Goal: Task Accomplishment & Management: Complete application form

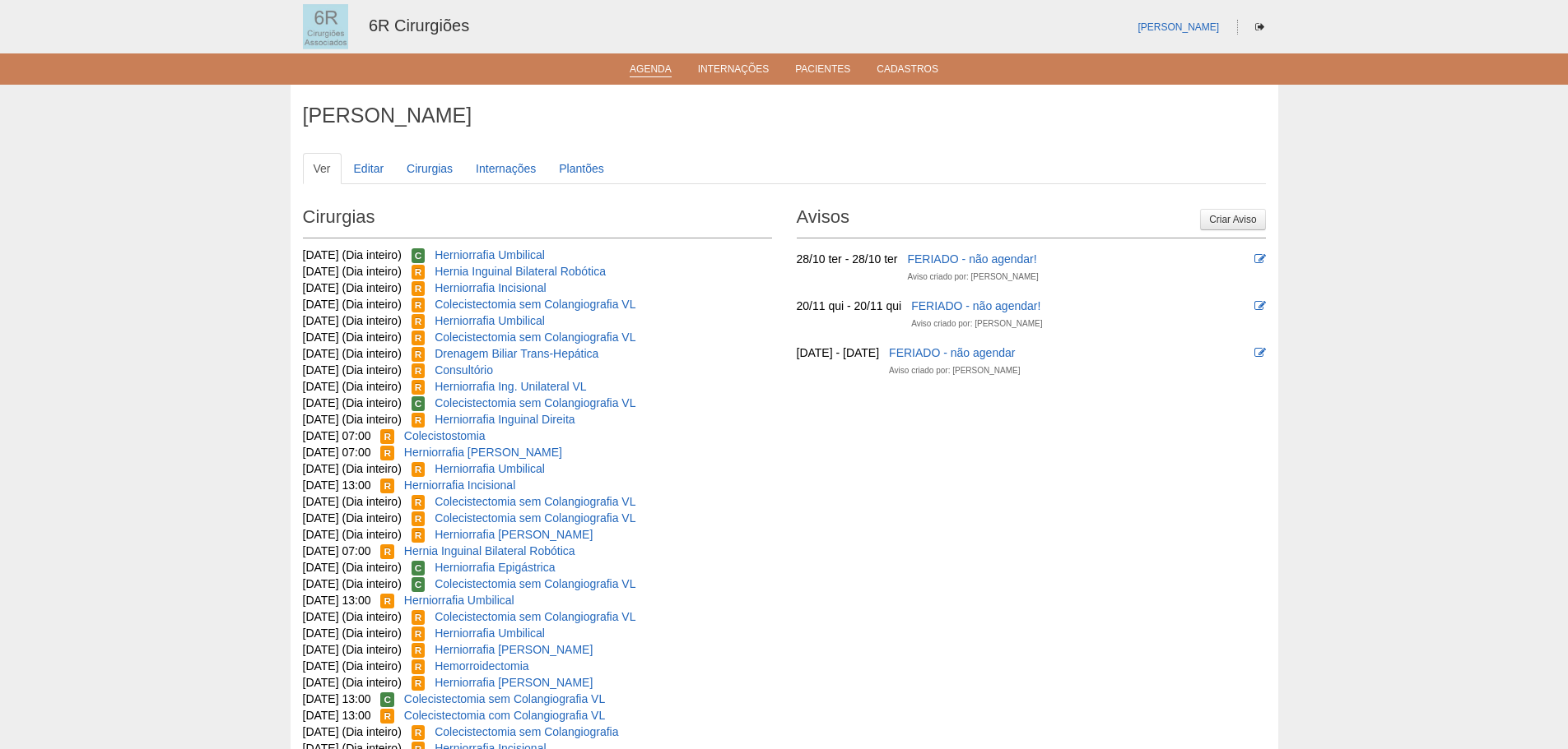
click at [639, 72] on link "Agenda" at bounding box center [650, 70] width 42 height 14
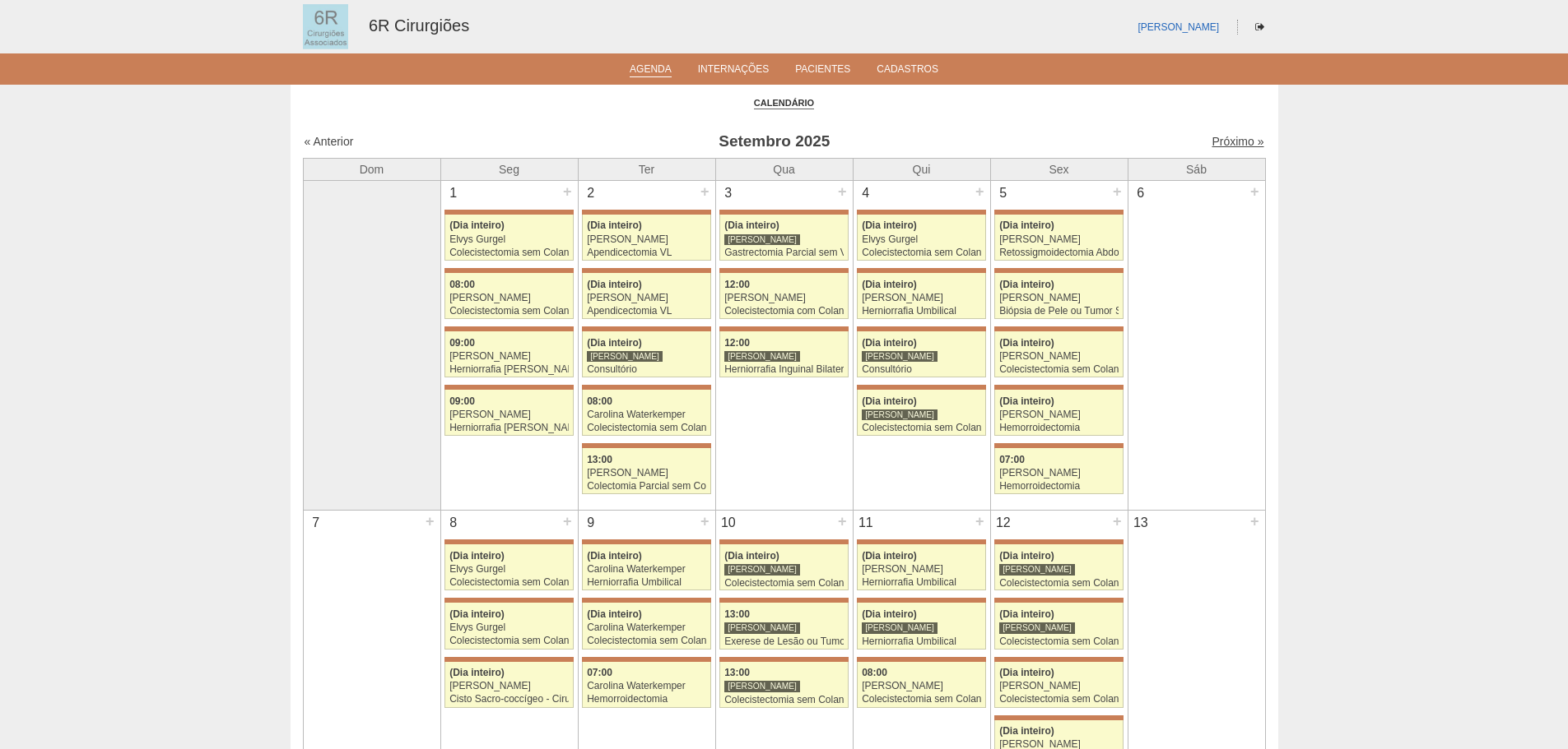
click at [1219, 145] on link "Próximo »" at bounding box center [1238, 142] width 52 height 13
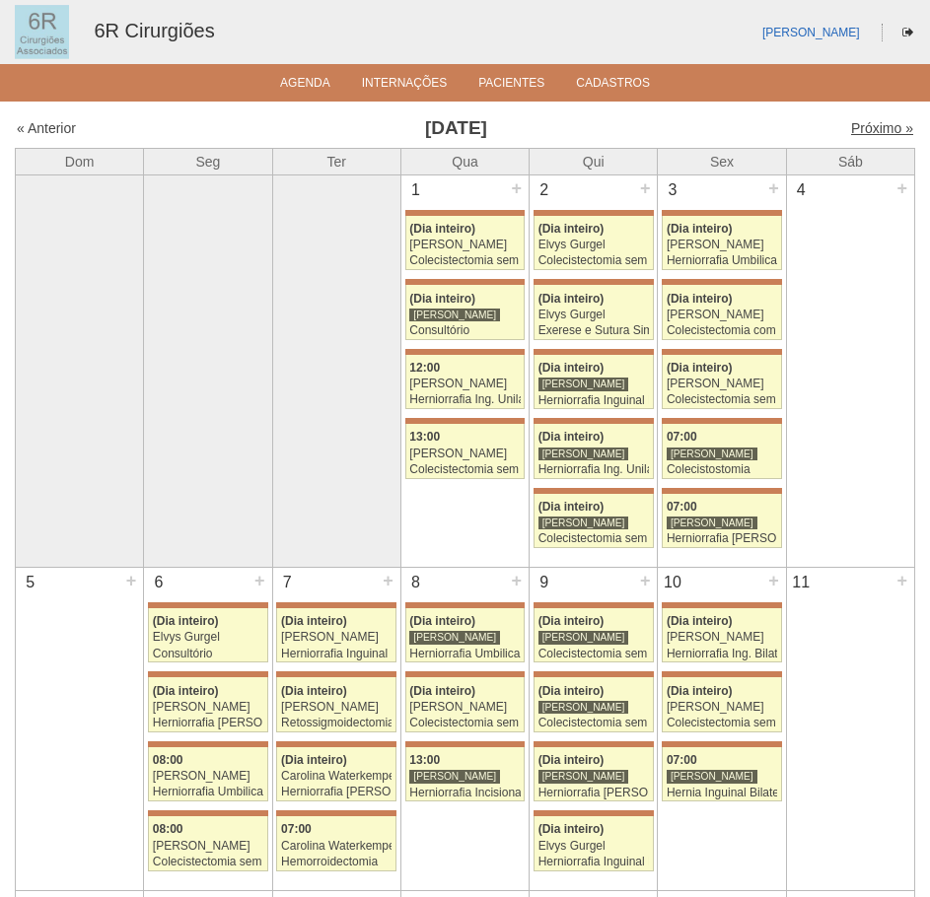
click at [876, 134] on link "Próximo »" at bounding box center [882, 128] width 62 height 16
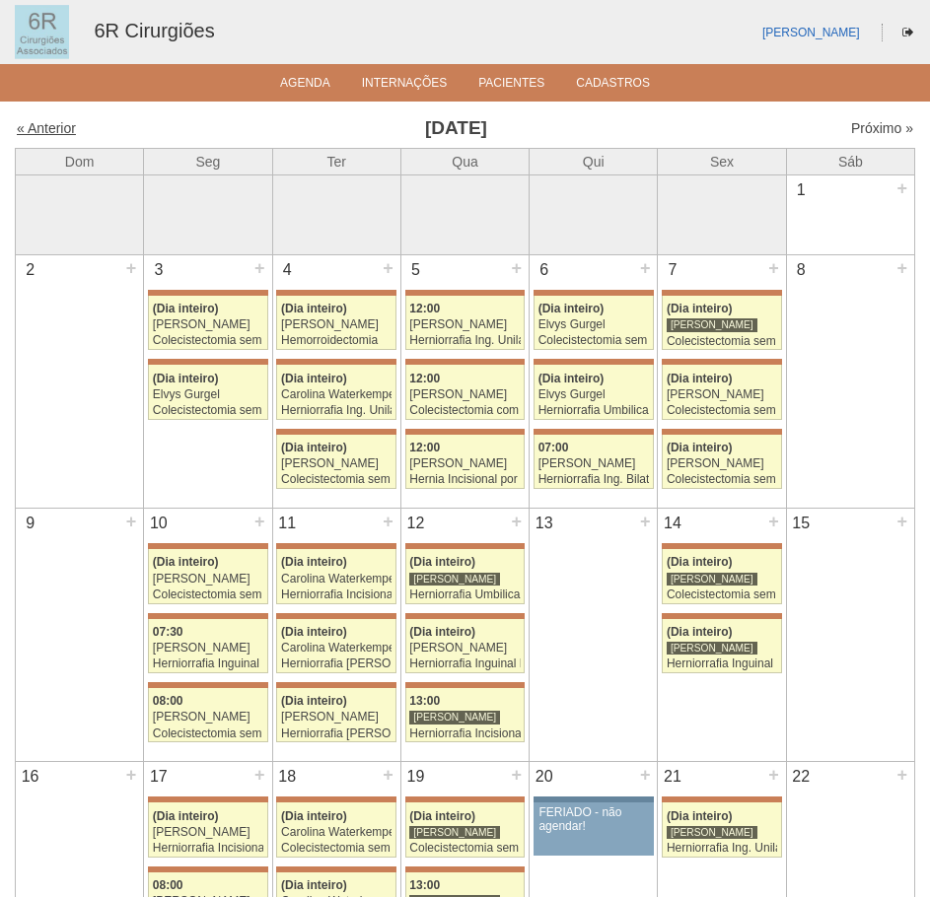
click at [28, 133] on link "« Anterior" at bounding box center [46, 128] width 59 height 16
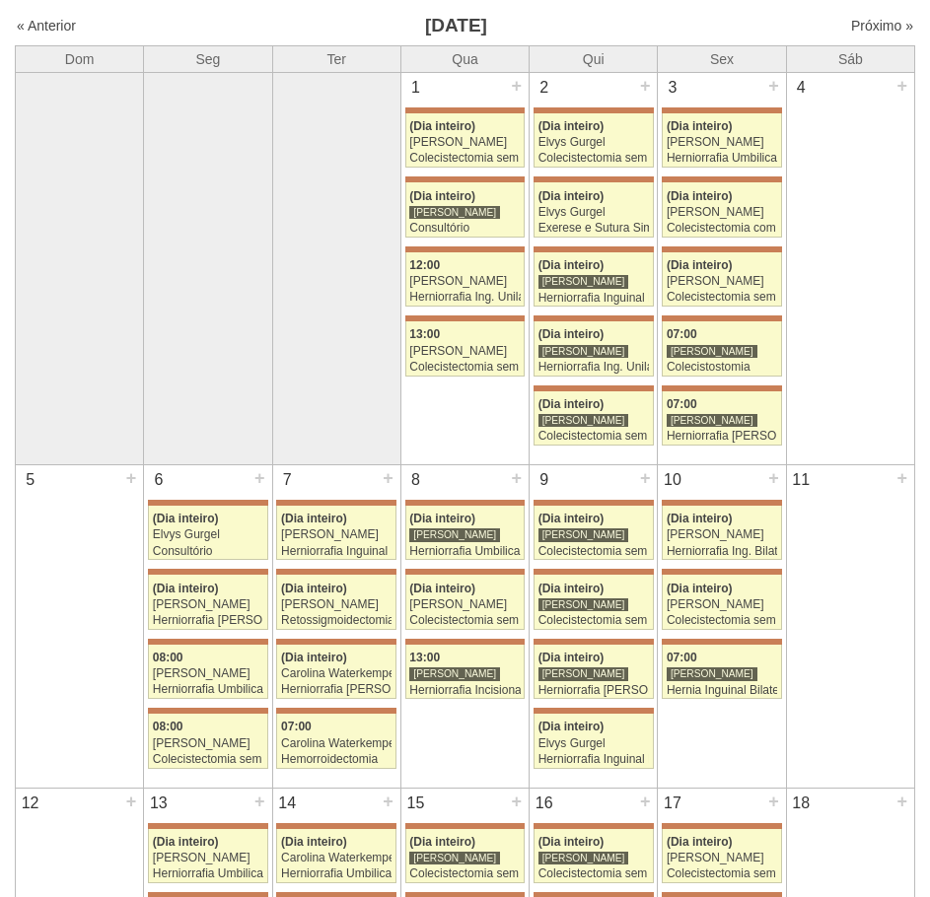
scroll to position [99, 0]
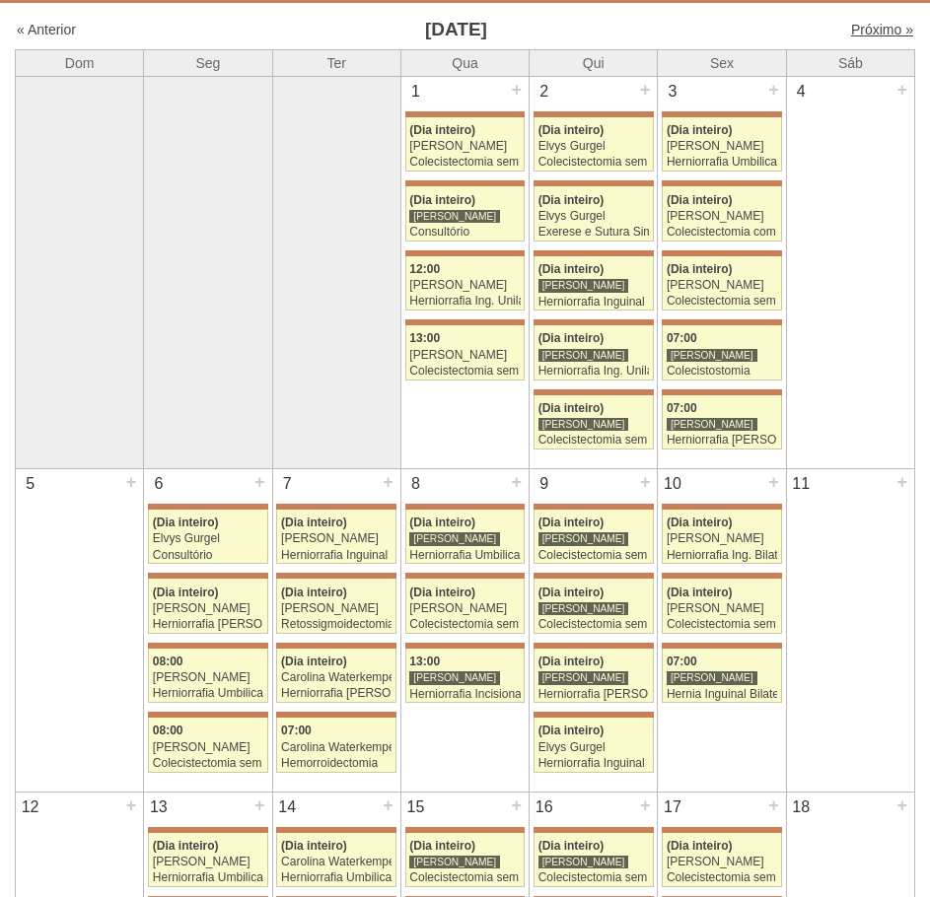
click at [877, 34] on link "Próximo »" at bounding box center [882, 30] width 62 height 16
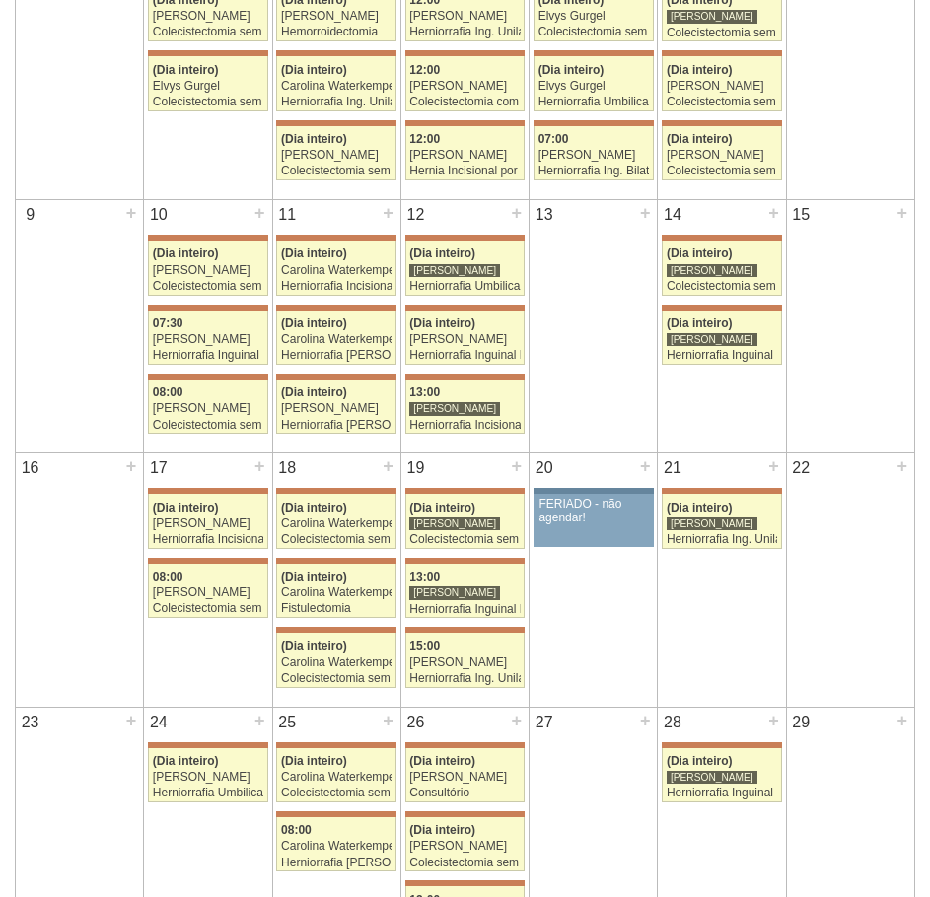
scroll to position [690, 0]
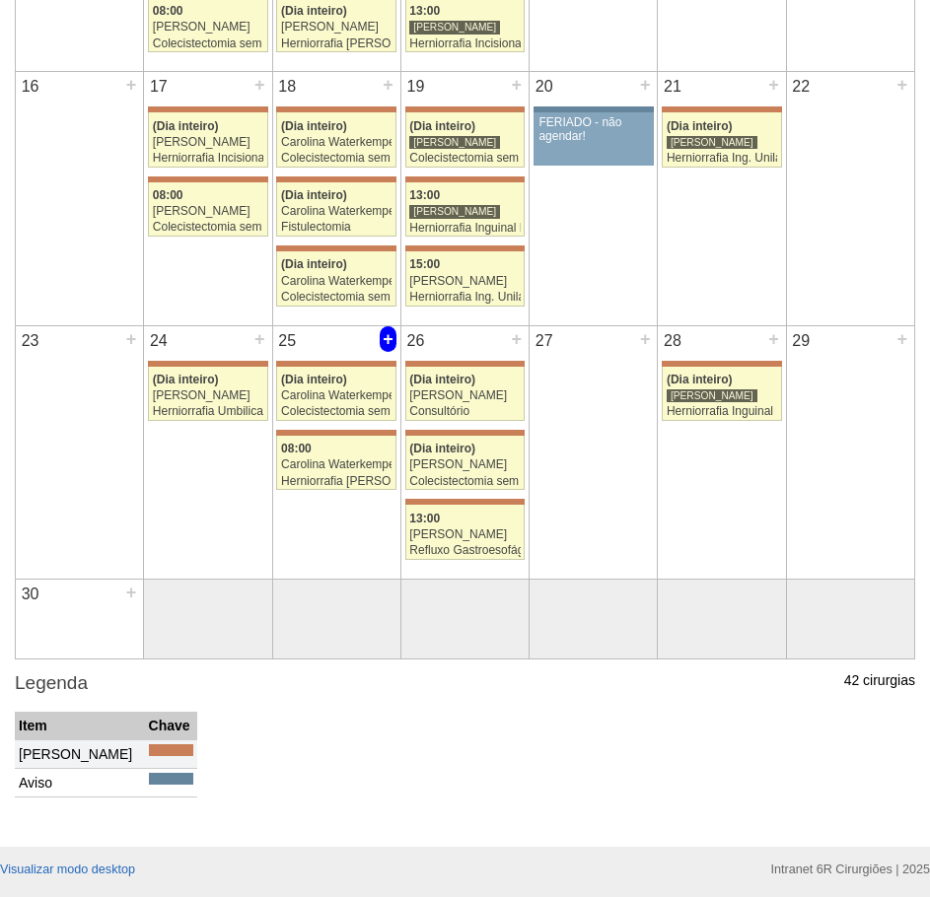
click at [390, 341] on div "+" at bounding box center [388, 339] width 17 height 26
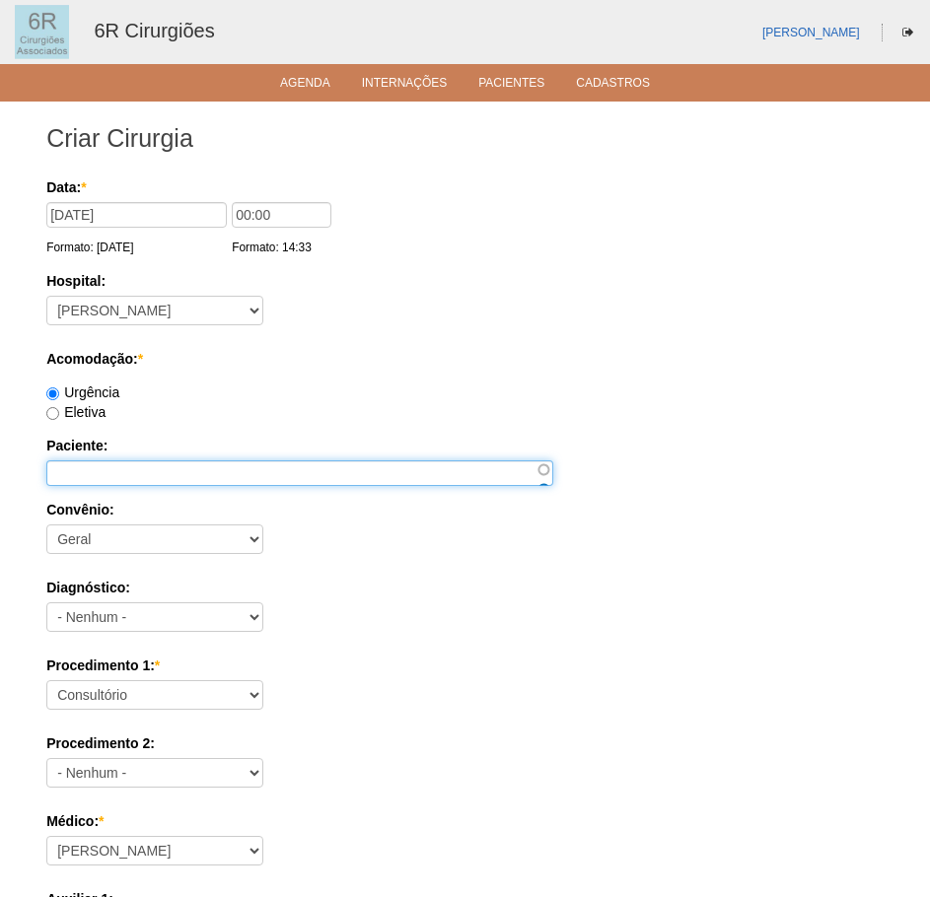
click at [90, 467] on input "Paciente:" at bounding box center [299, 474] width 507 height 26
type input "EVA IRACI SOARES GARCIA"
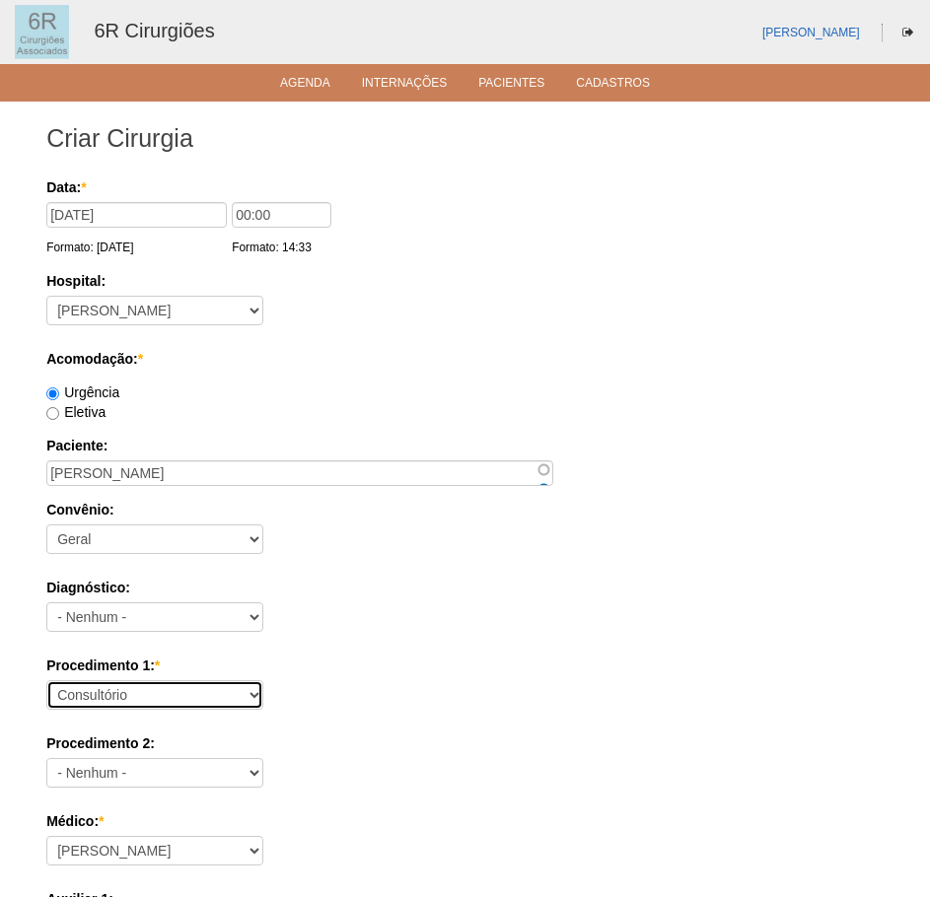
click at [161, 693] on select "Consultório Abscesso Hepático - Drenagem Abscesso perianal Amputação Abdômino P…" at bounding box center [154, 695] width 217 height 30
select select "66633"
click at [46, 680] on select "Consultório Abscesso Hepático - Drenagem Abscesso perianal Amputação Abdômino P…" at bounding box center [154, 695] width 217 height 30
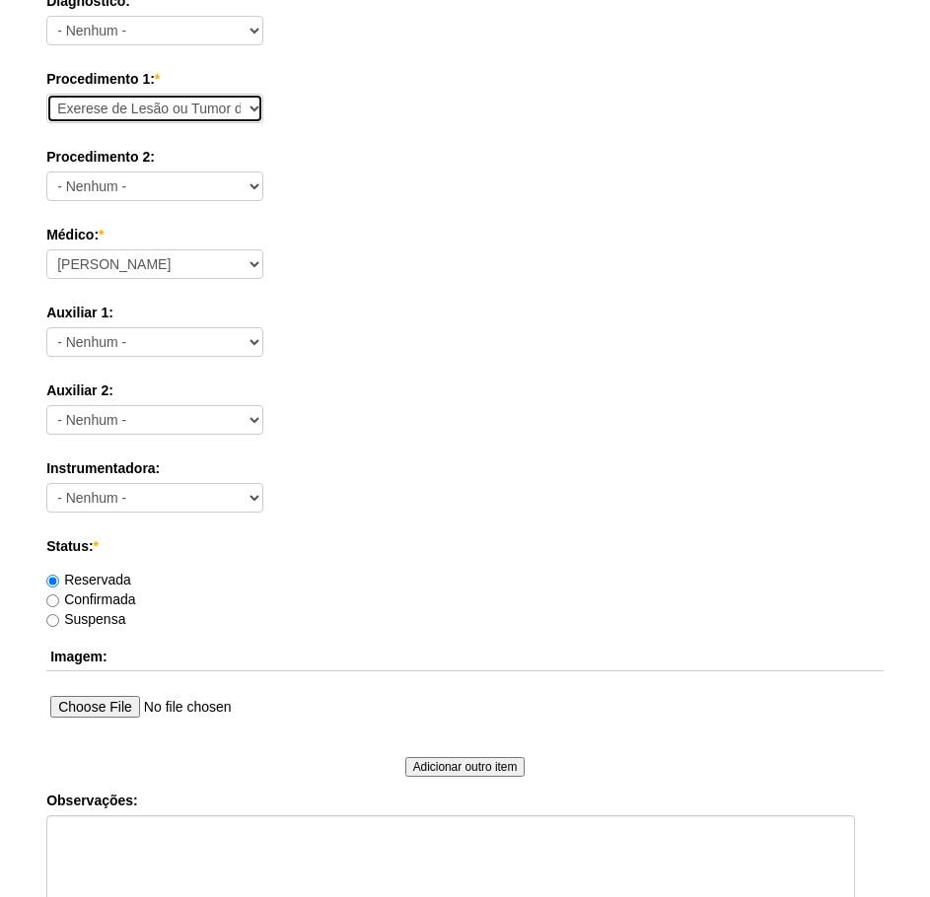
scroll to position [789, 0]
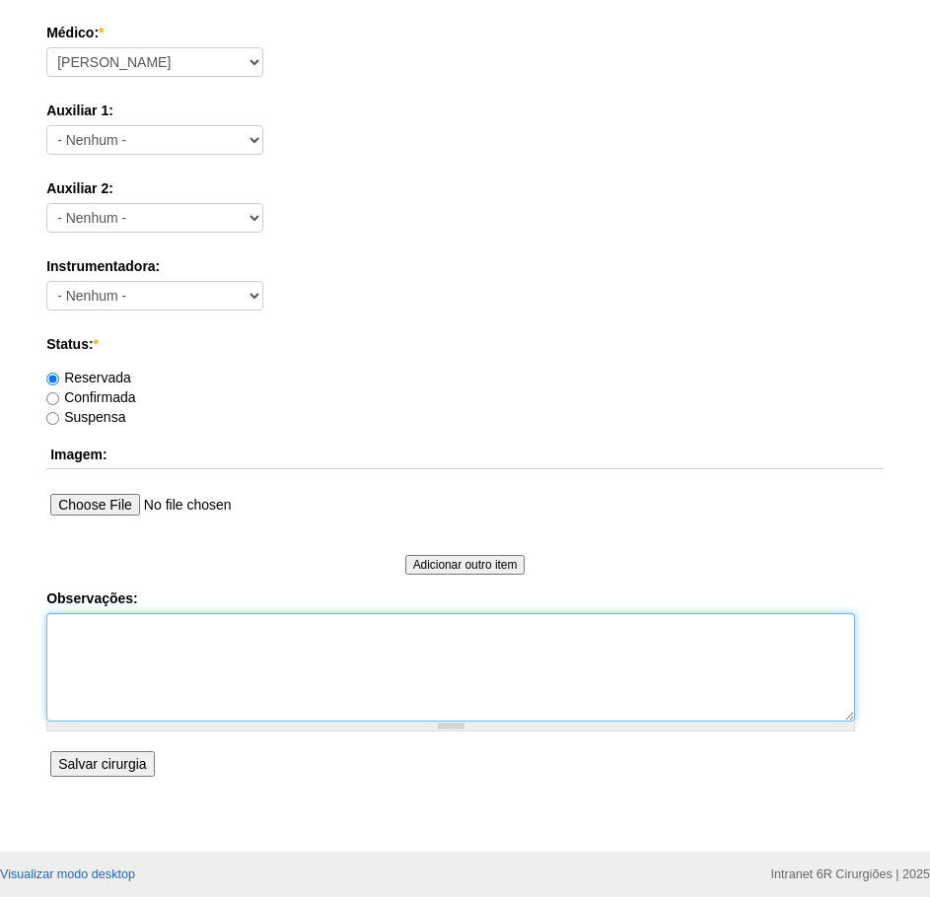
click at [192, 673] on textarea "Observações:" at bounding box center [450, 667] width 809 height 108
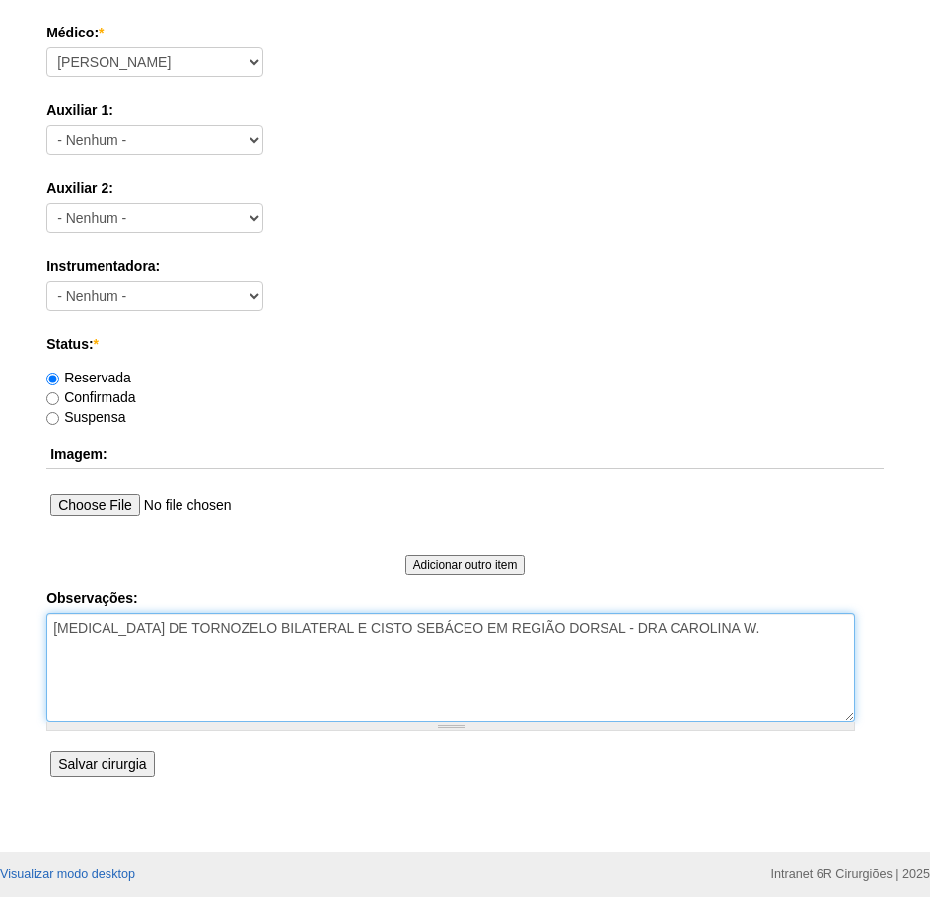
type textarea "LIPOMA DE TORNOZELO BILATERAL E CISTO SEBÁCEO EM REGIÃO DORSAL - DRA CAROLINA W."
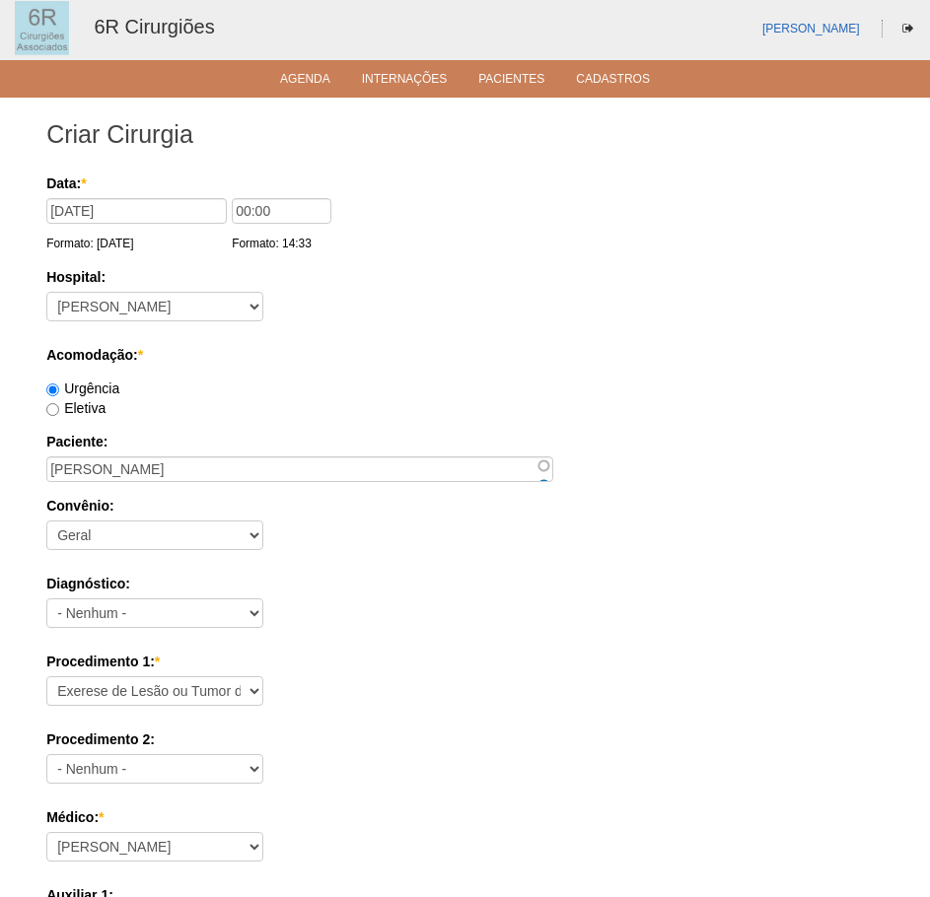
scroll to position [0, 0]
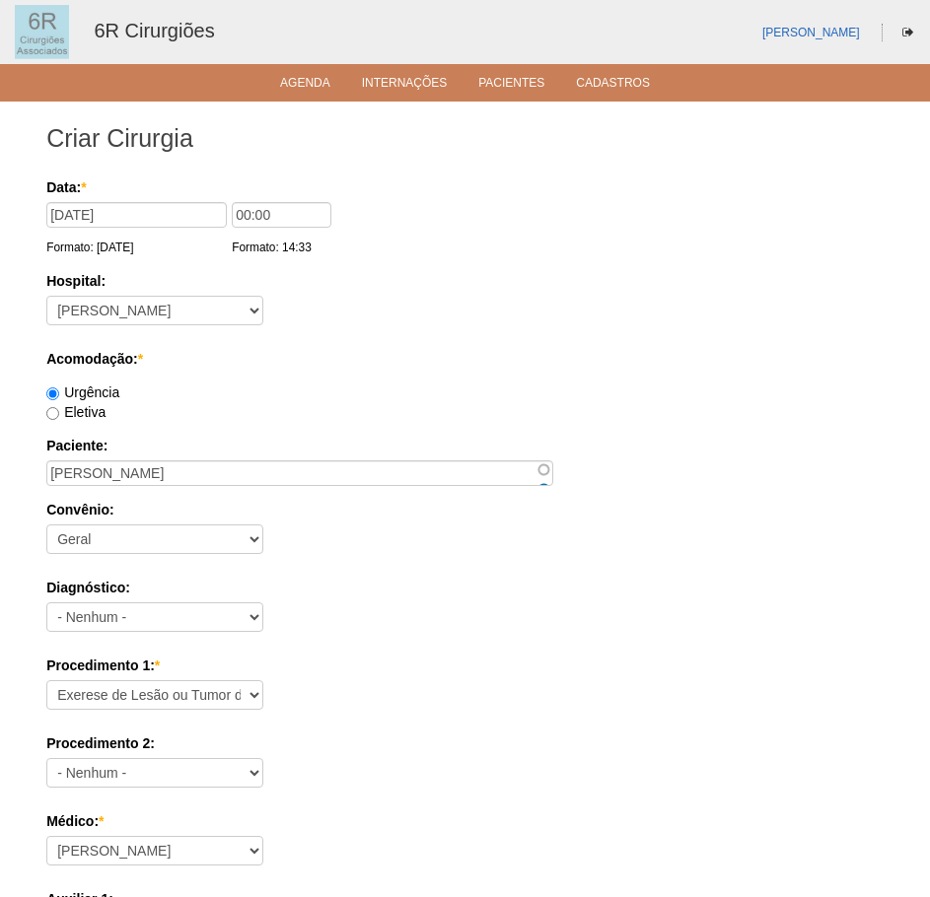
click at [522, 572] on div "Data: * 25/11/2025 Formato: 16/09/2025 00:00 Formato: 14:33 Hospital: - Nenhum …" at bounding box center [464, 848] width 837 height 1343
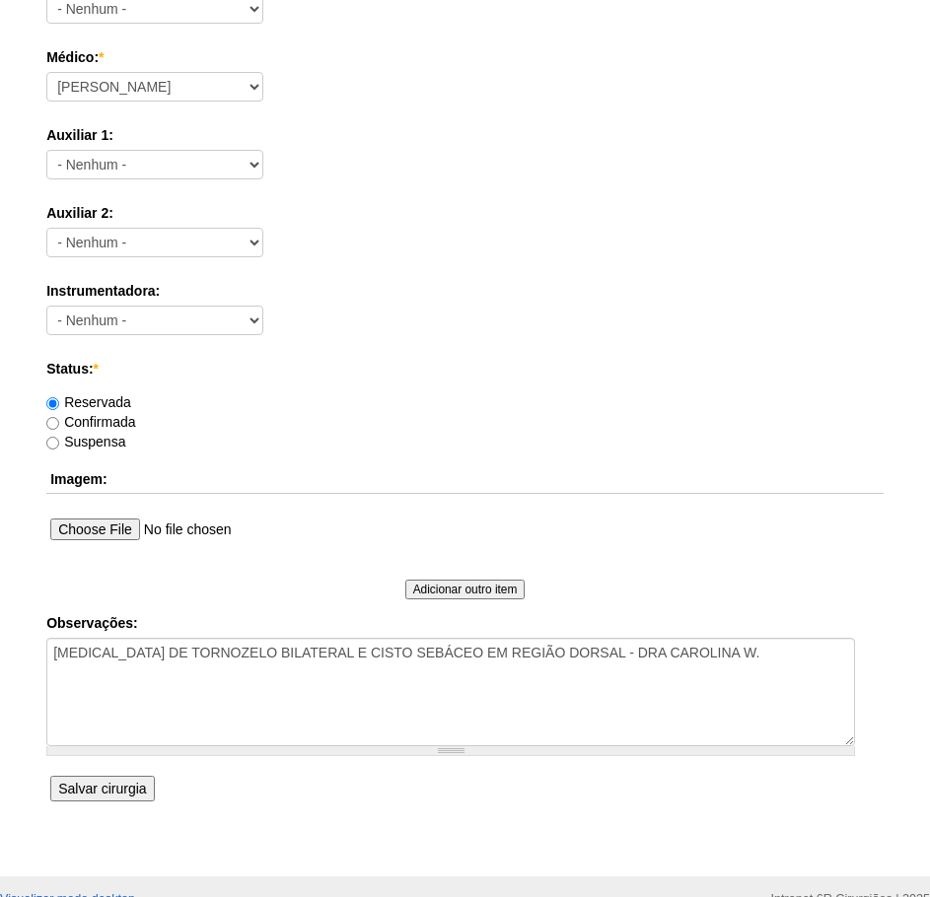
scroll to position [863, 0]
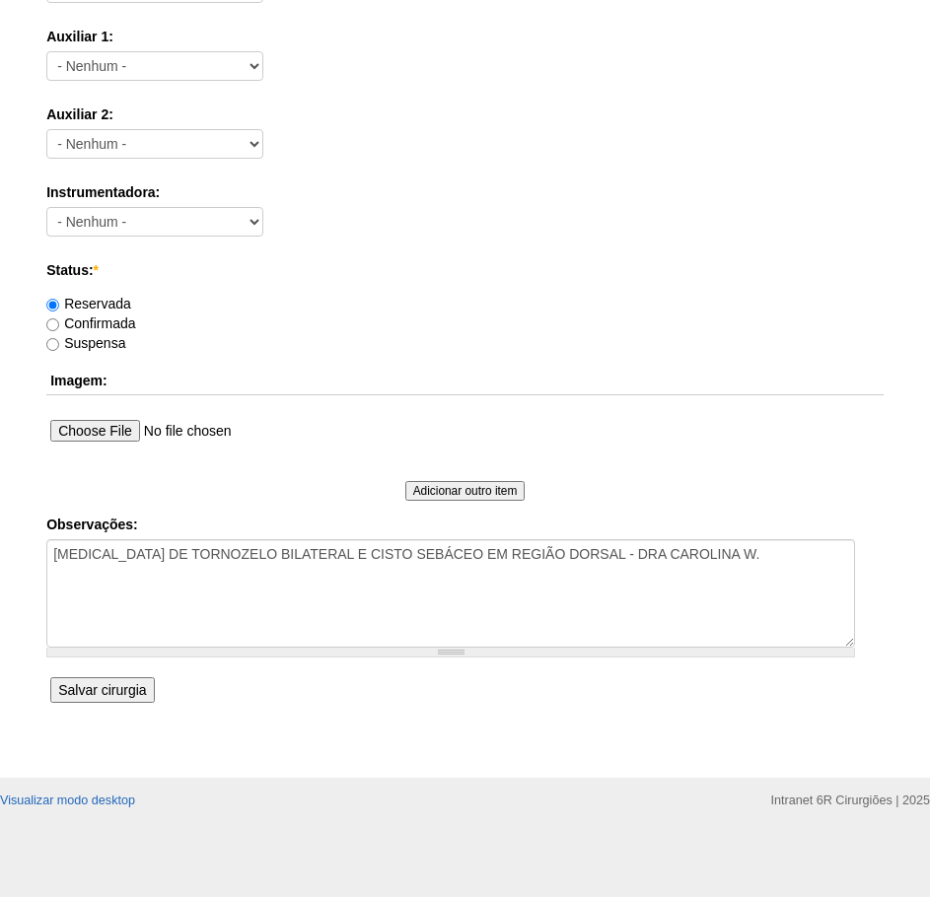
click at [126, 689] on input "Salvar cirurgia" at bounding box center [102, 690] width 104 height 26
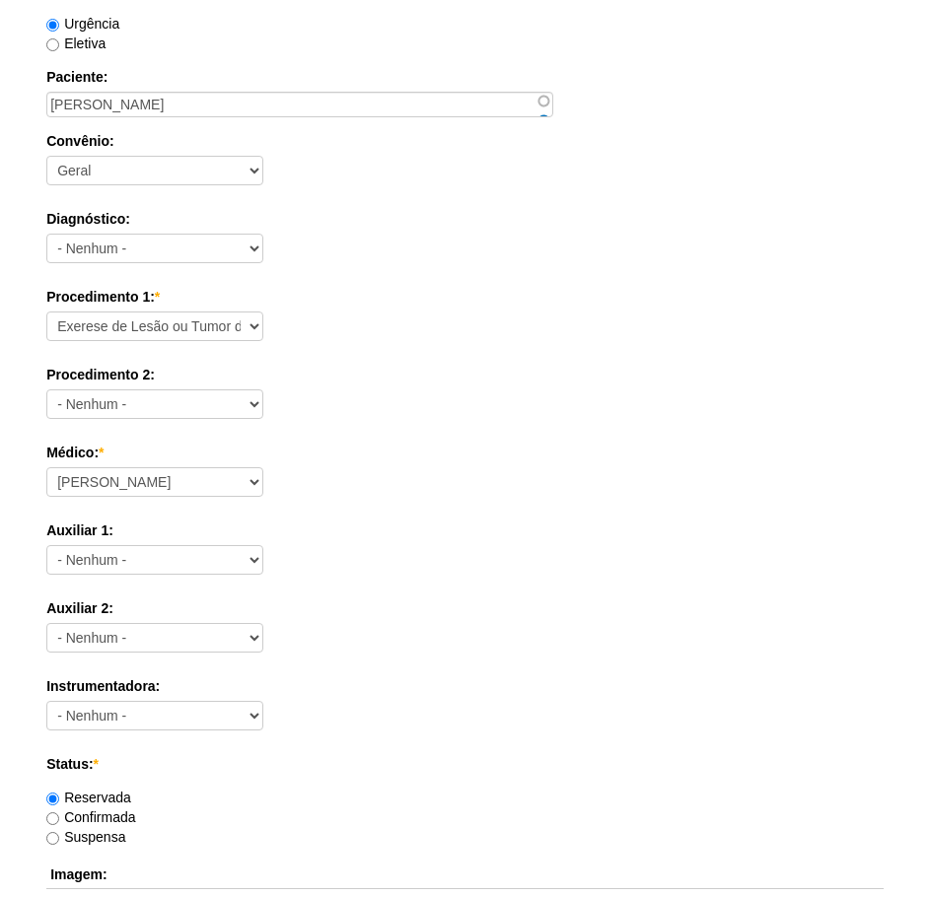
scroll to position [186, 0]
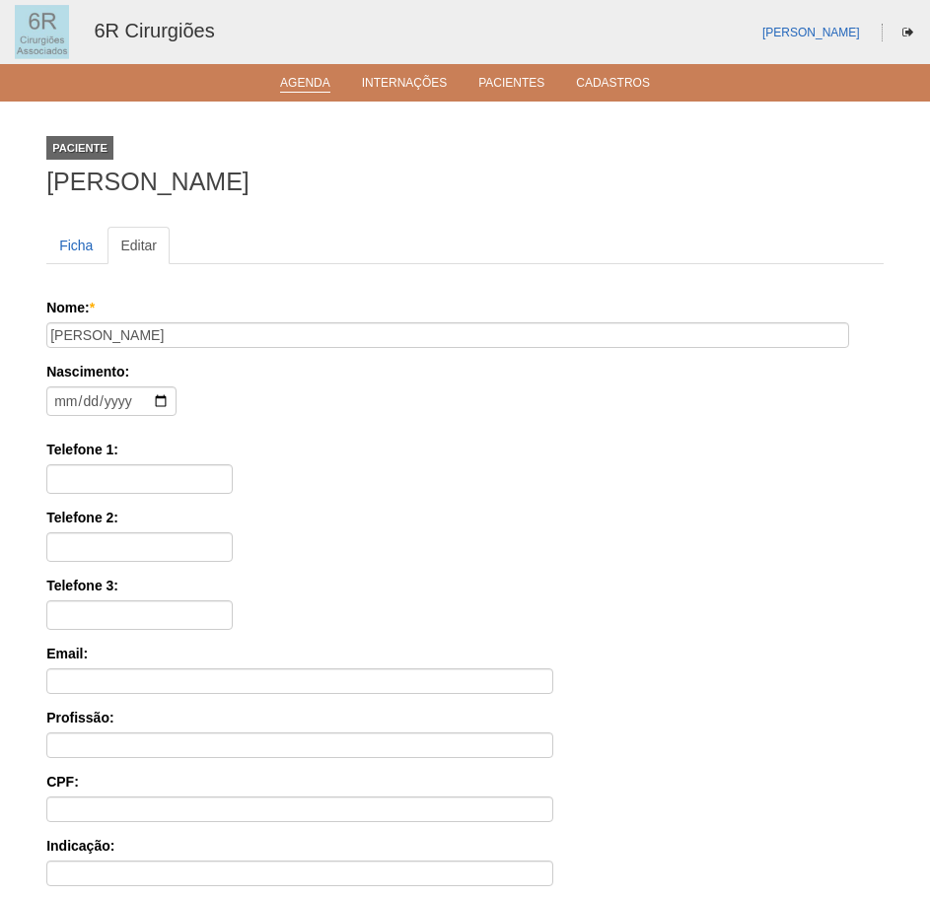
click at [297, 87] on link "Agenda" at bounding box center [305, 84] width 50 height 17
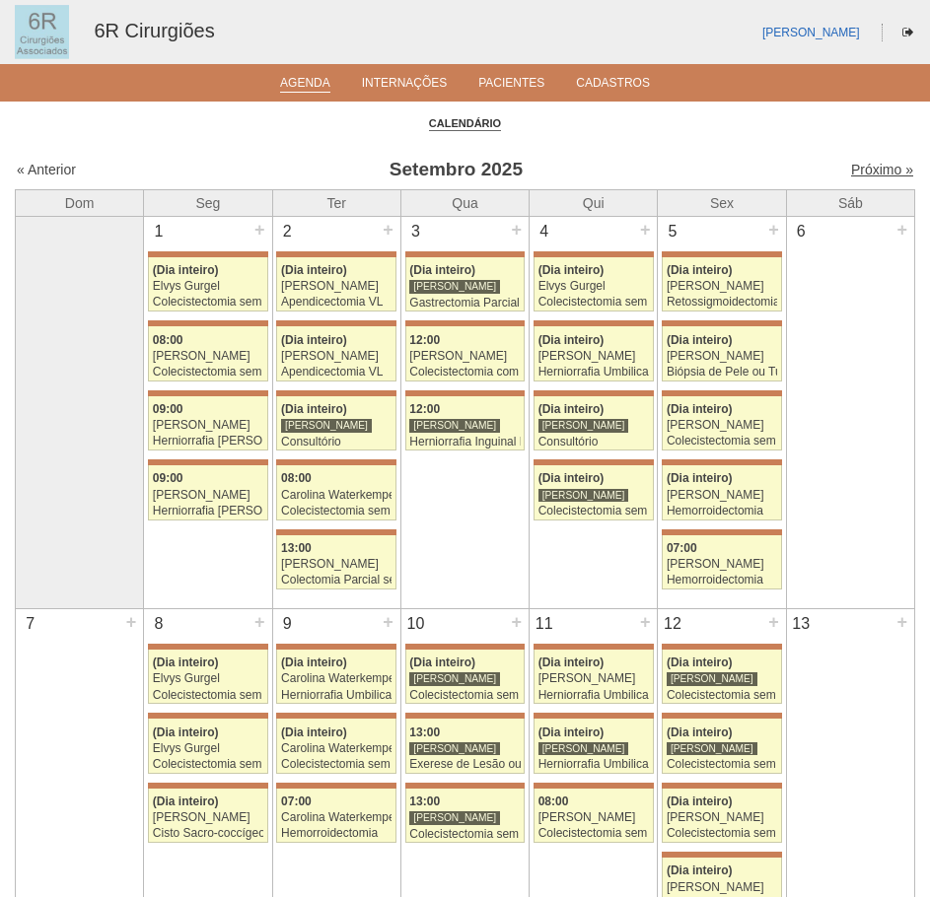
click at [857, 169] on link "Próximo »" at bounding box center [882, 170] width 62 height 16
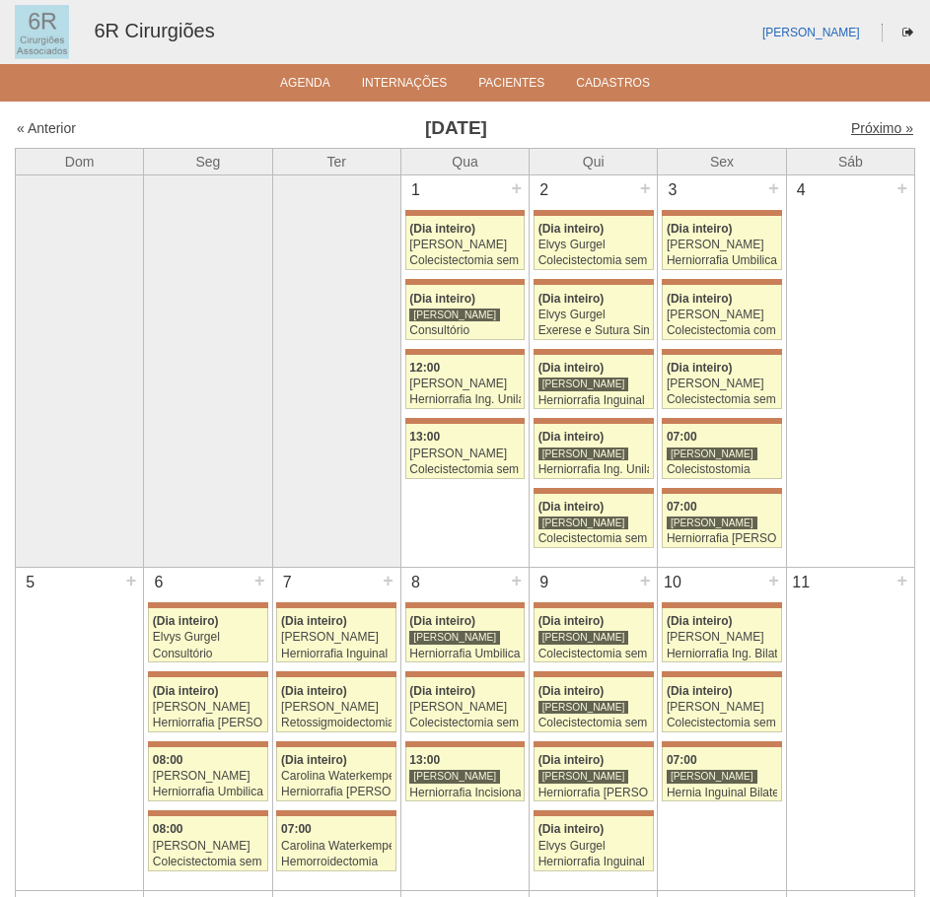
click at [865, 124] on link "Próximo »" at bounding box center [882, 128] width 62 height 16
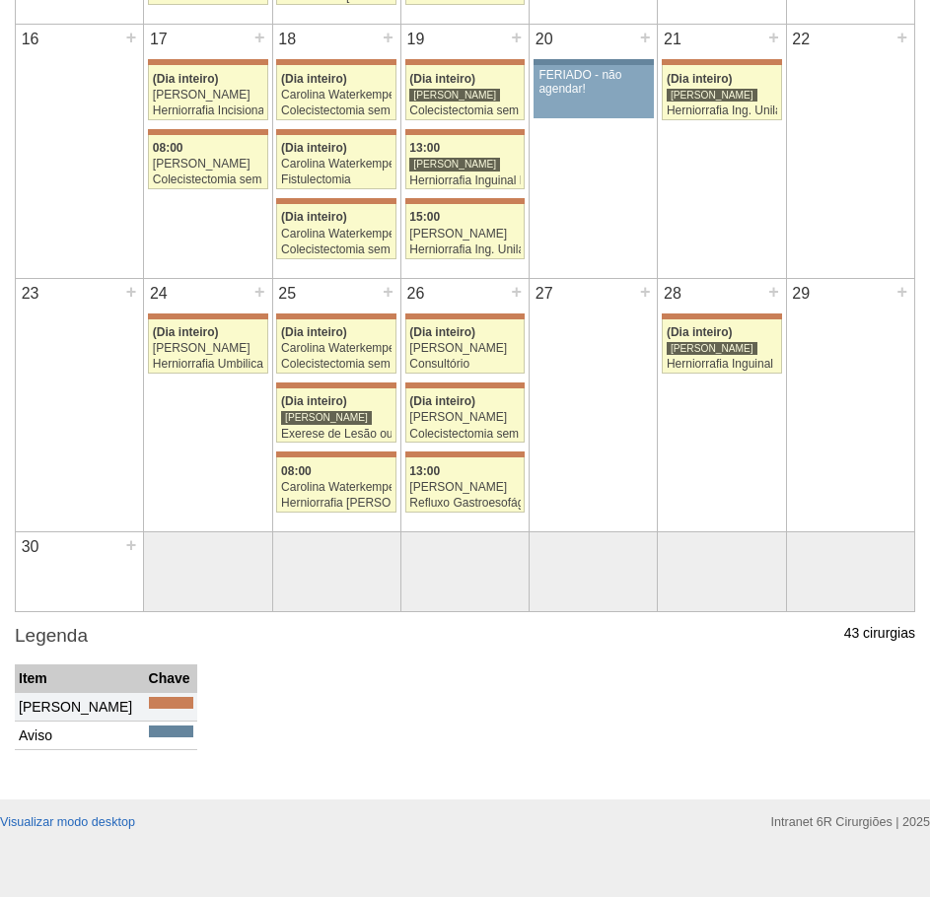
scroll to position [759, 0]
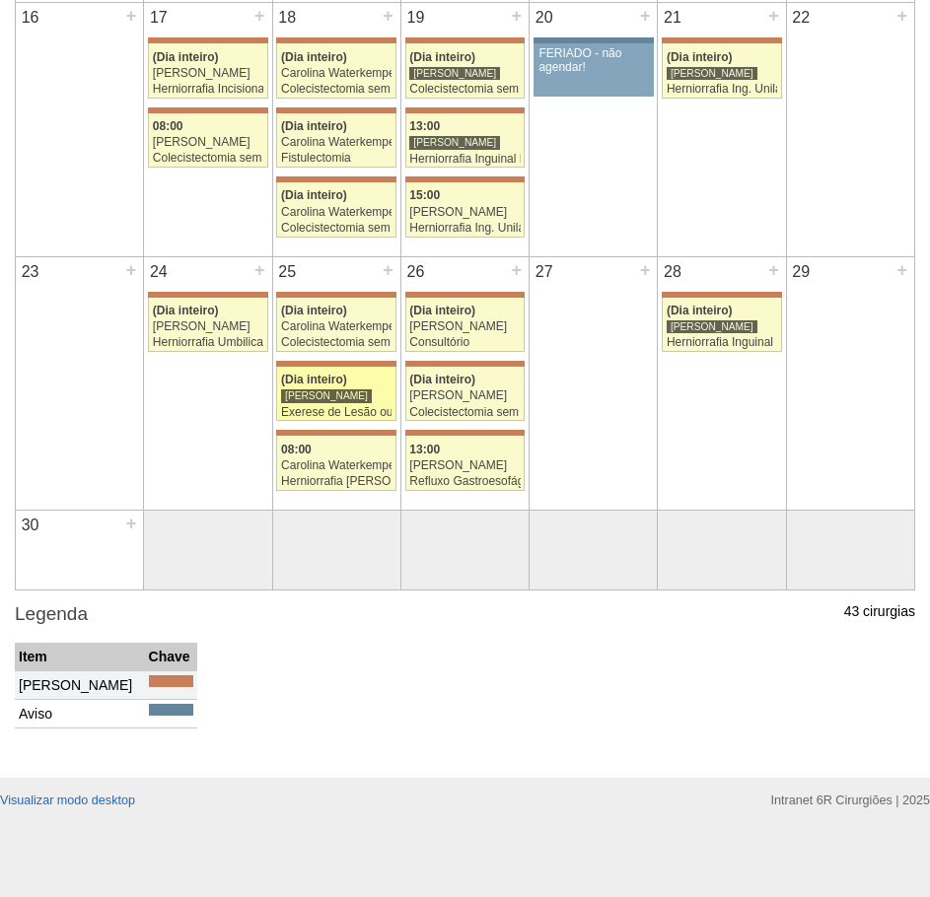
click at [354, 387] on div "(Dia inteiro)" at bounding box center [336, 380] width 110 height 13
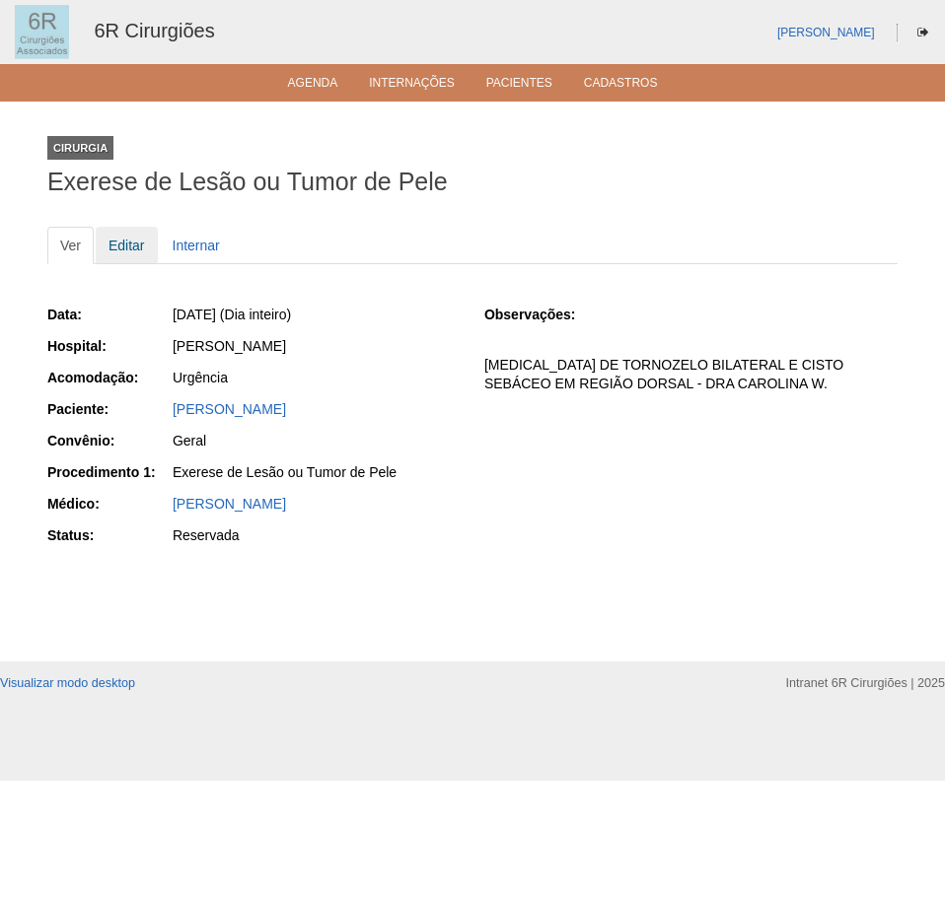
click at [132, 245] on link "Editar" at bounding box center [127, 245] width 62 height 37
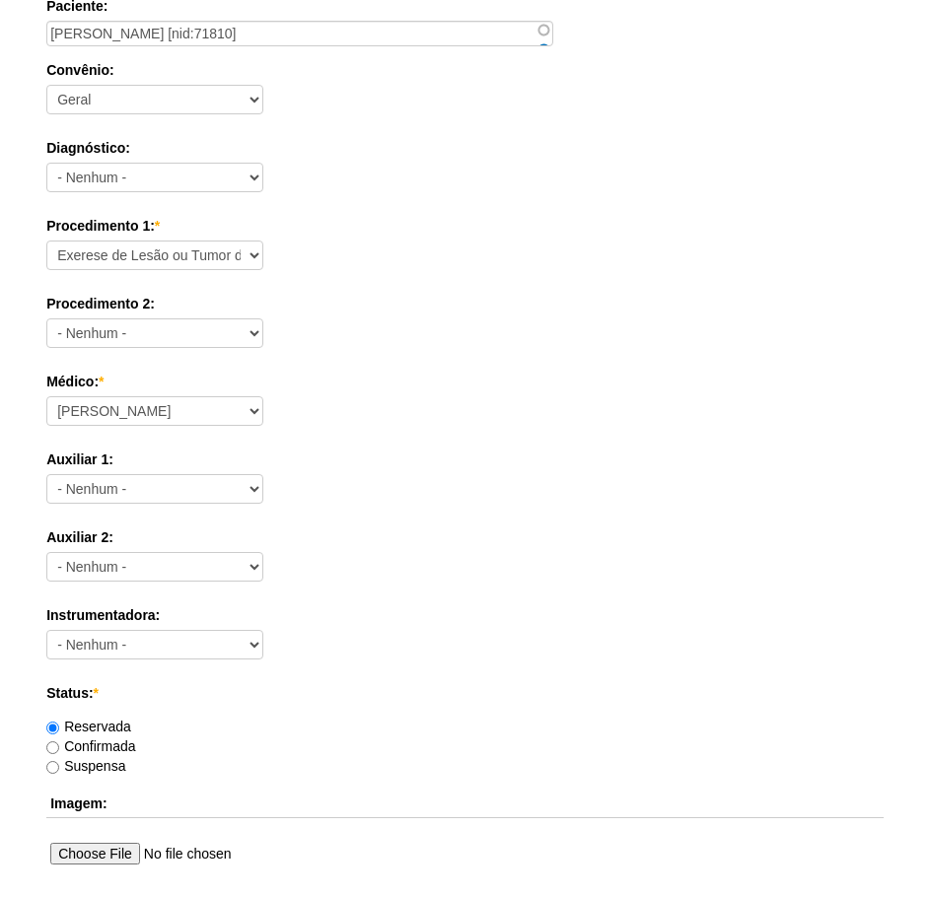
scroll to position [592, 0]
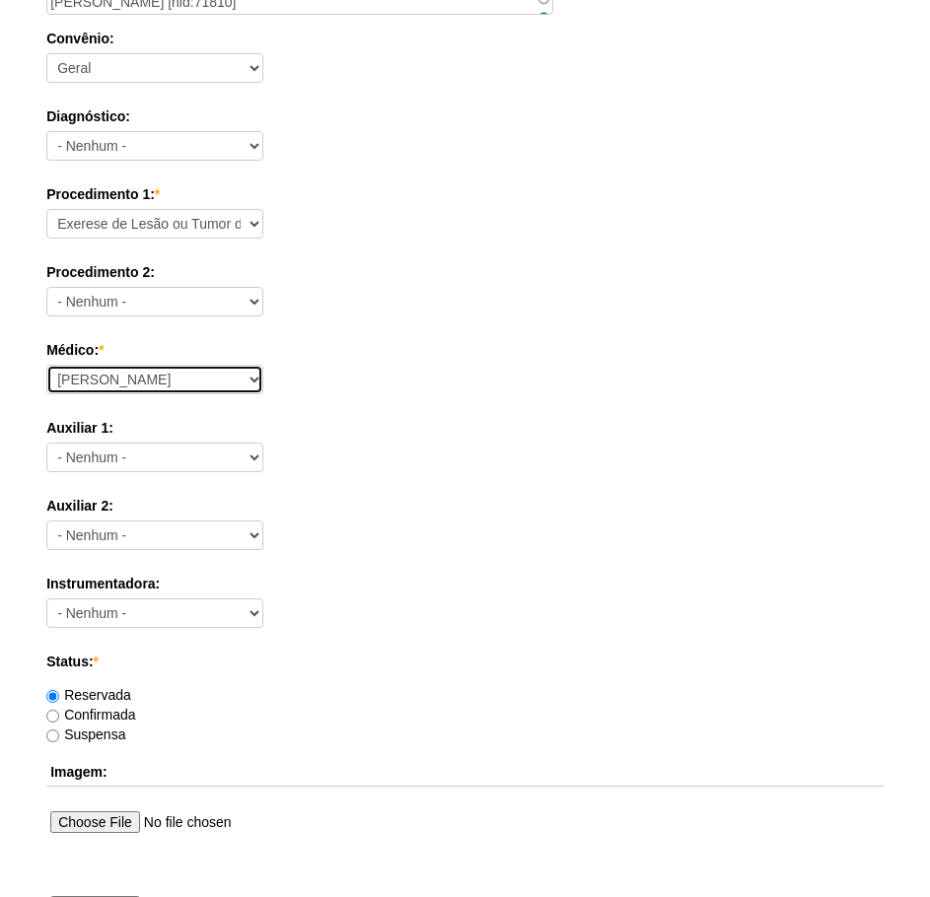
click at [136, 392] on select "Aline Zanon Bariatricas Bruno Bulisani Bruno Oliveira Carolina Waterkemper Elvy…" at bounding box center [154, 380] width 217 height 30
select select "69"
click at [46, 365] on select "Aline Zanon Bariatricas Bruno Bulisani Bruno Oliveira Carolina Waterkemper Elvy…" at bounding box center [154, 380] width 217 height 30
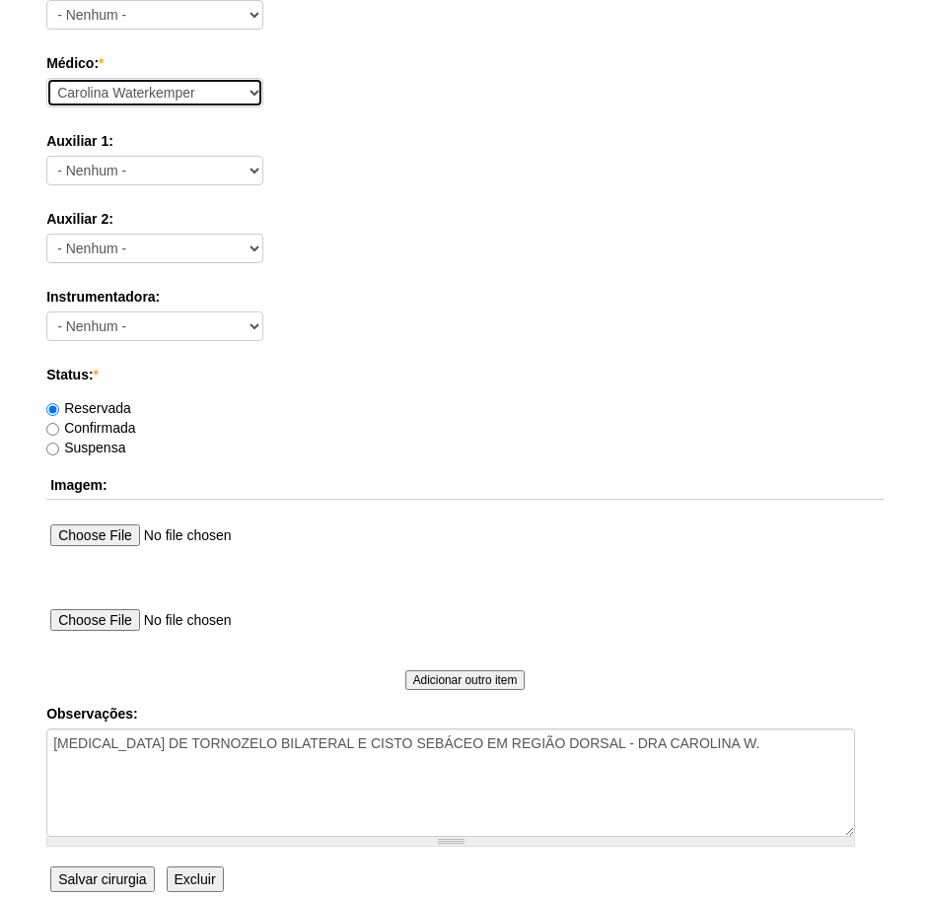
scroll to position [887, 0]
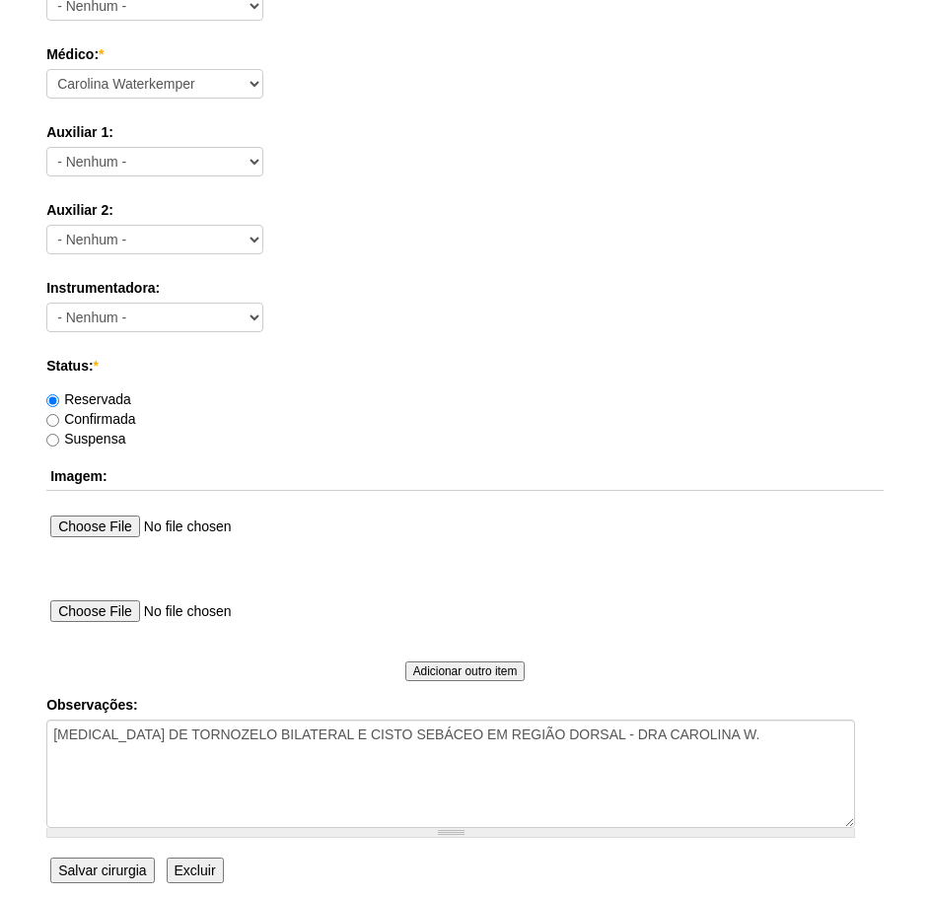
click at [103, 863] on input "Salvar cirurgia" at bounding box center [102, 871] width 104 height 26
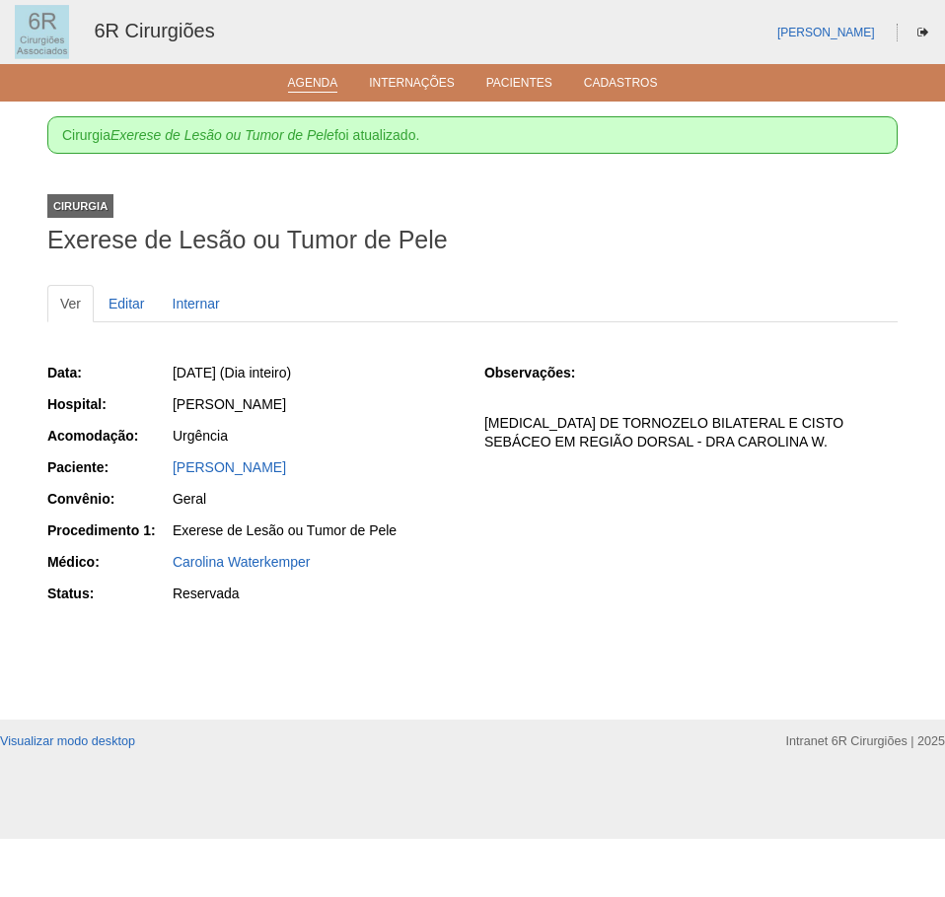
click at [315, 81] on link "Agenda" at bounding box center [313, 84] width 50 height 17
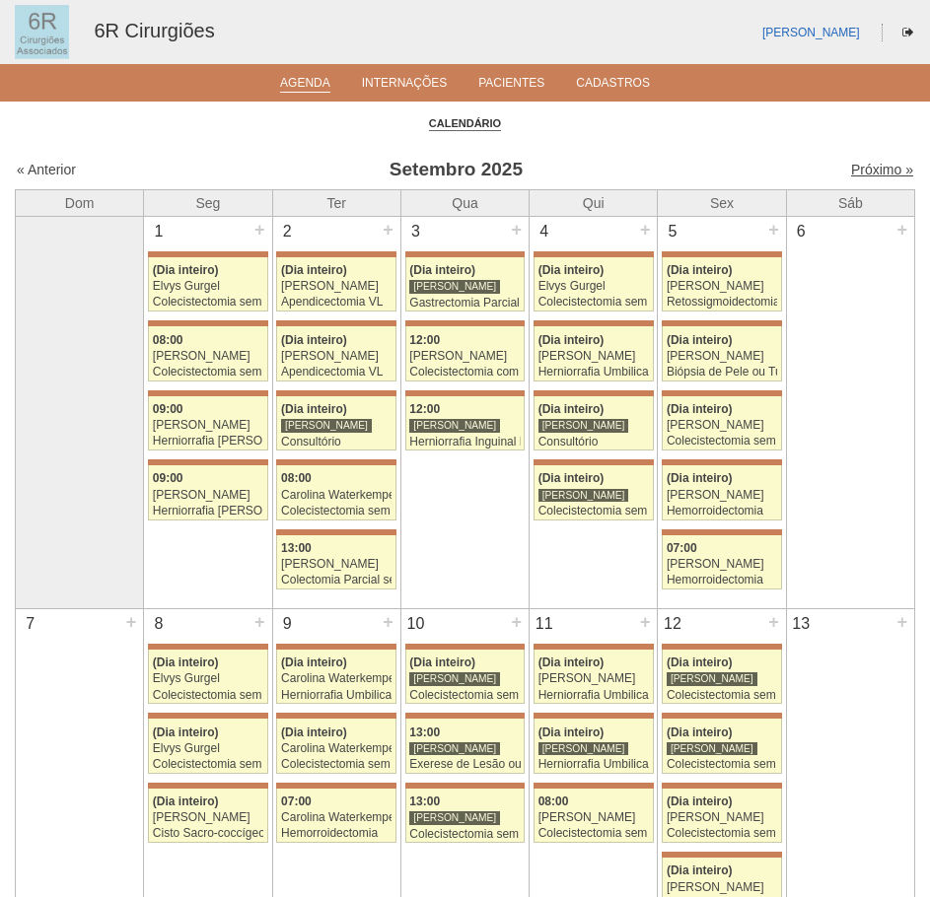
click at [867, 167] on link "Próximo »" at bounding box center [882, 170] width 62 height 16
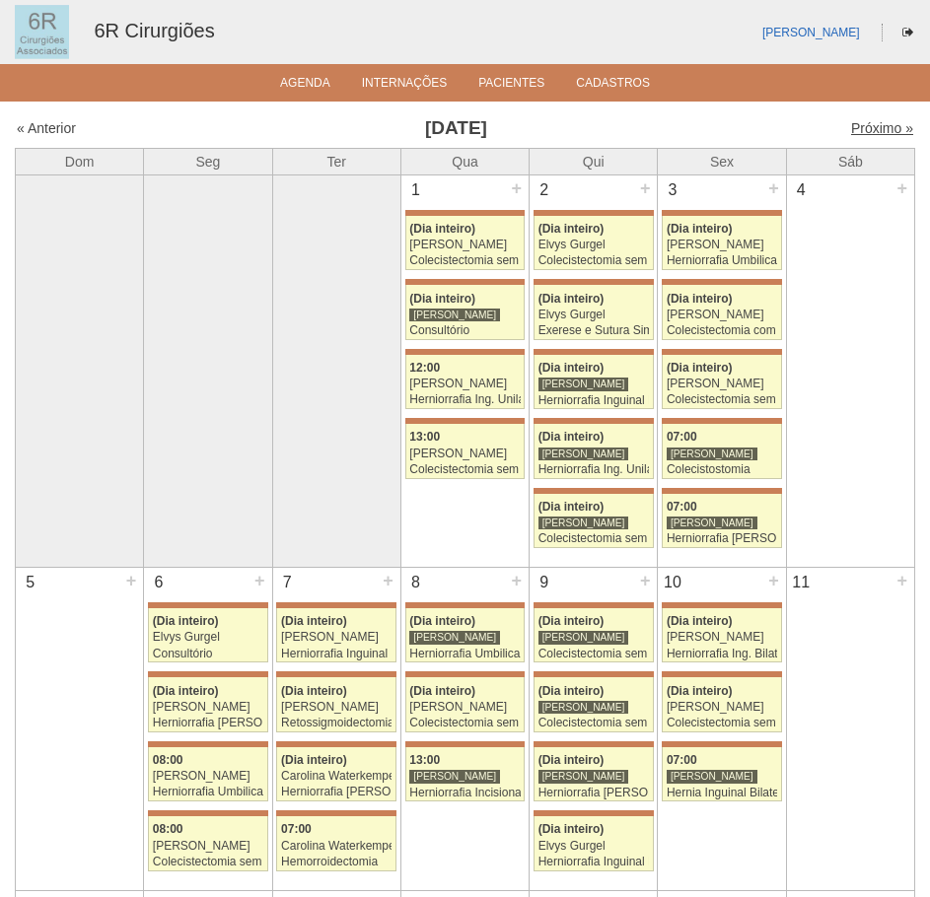
click at [859, 124] on link "Próximo »" at bounding box center [882, 128] width 62 height 16
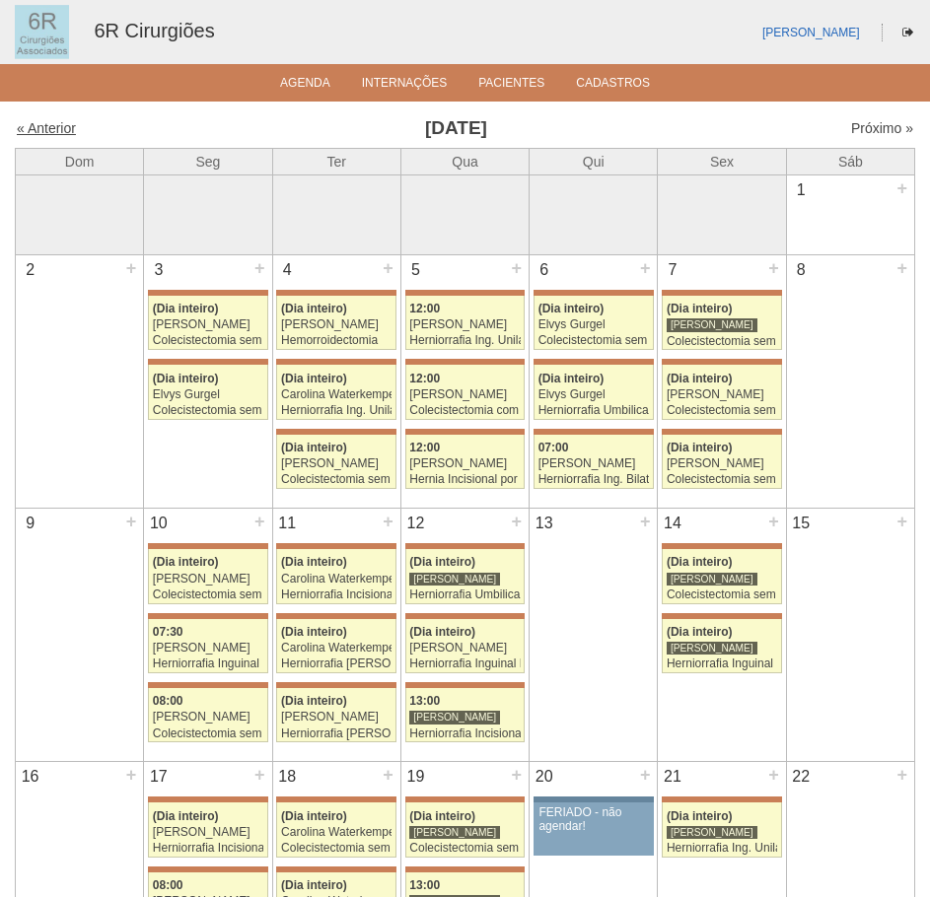
click at [29, 130] on link "« Anterior" at bounding box center [46, 128] width 59 height 16
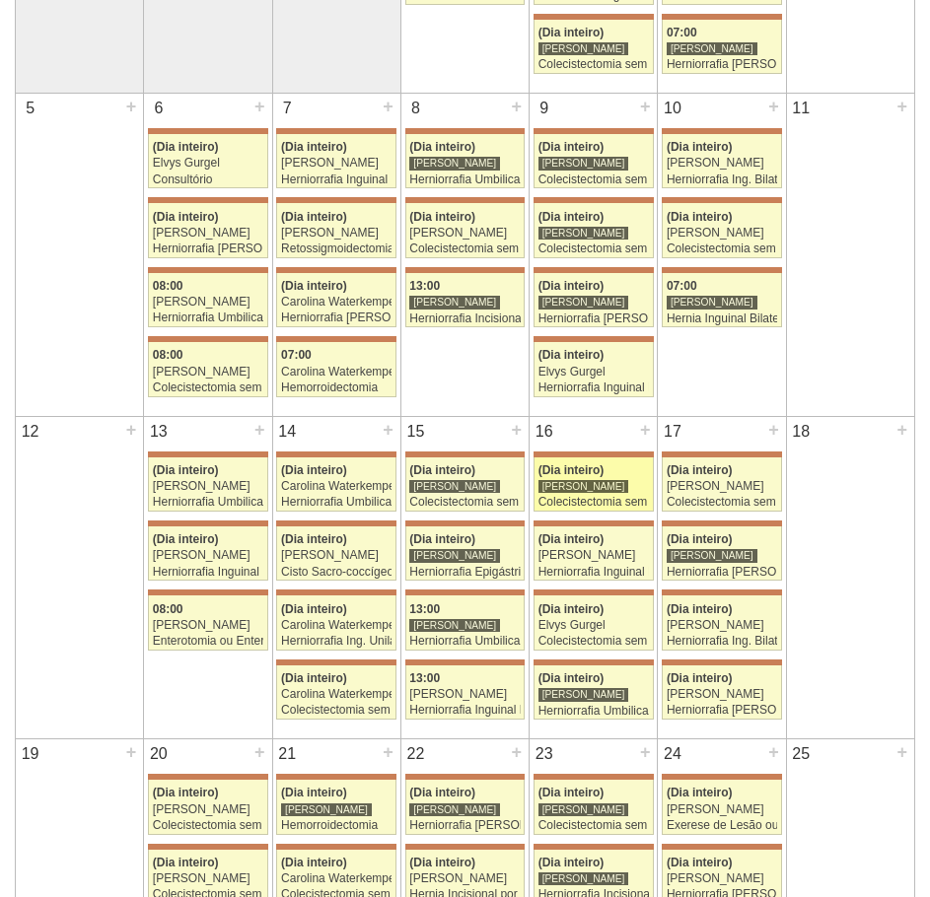
scroll to position [493, 0]
